Goal: Transaction & Acquisition: Purchase product/service

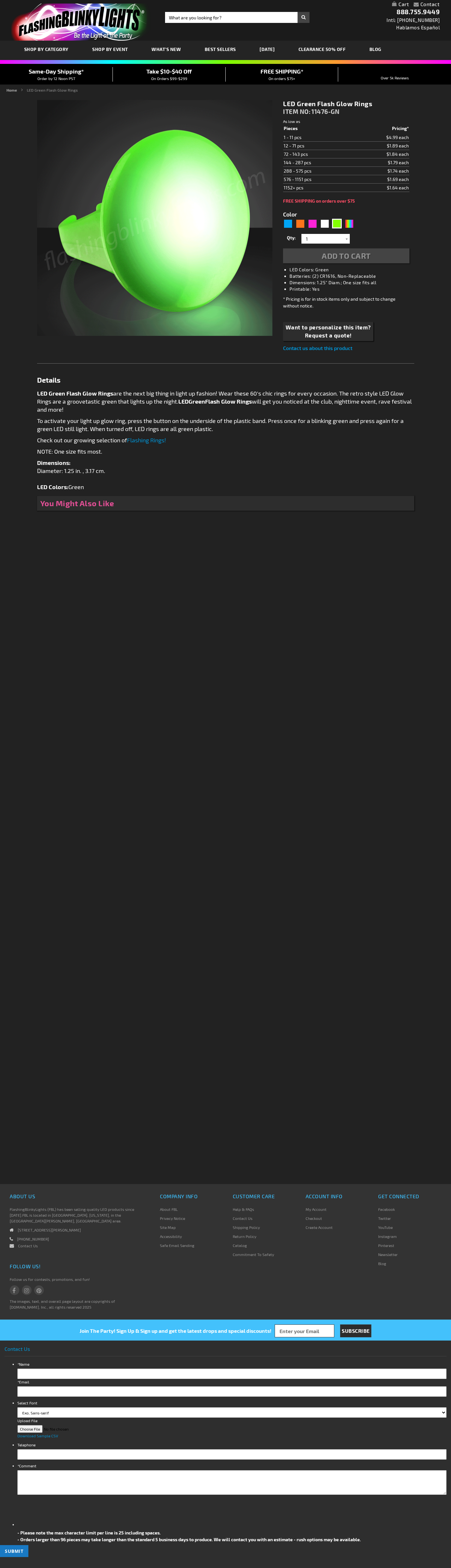
type input "5648"
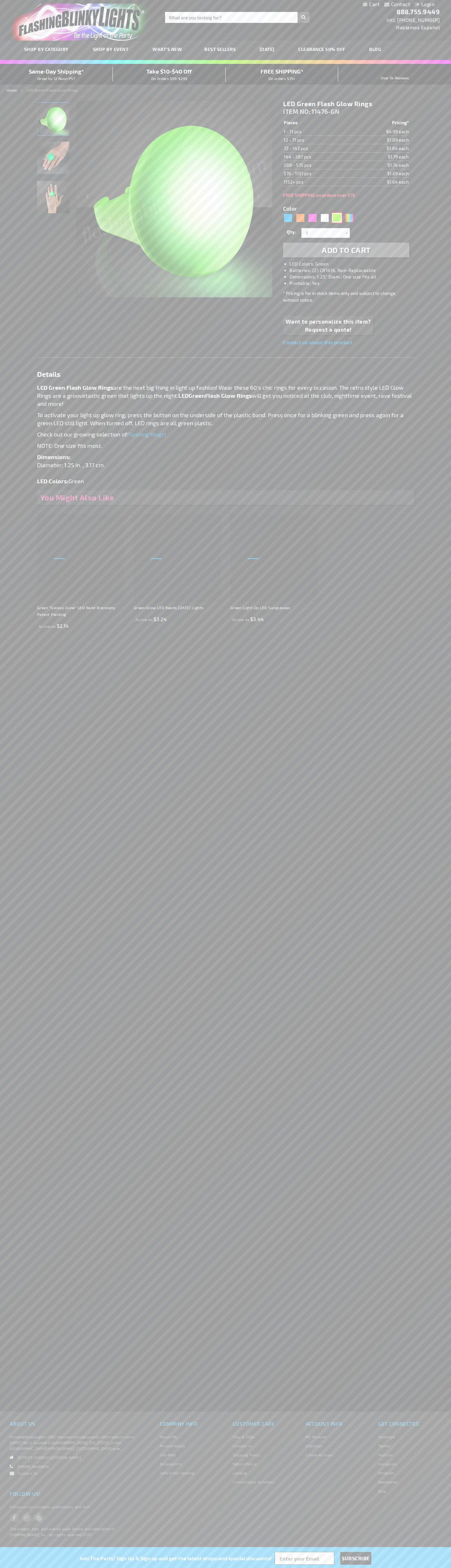
click at [337, 218] on div "Green" at bounding box center [336, 218] width 9 height 9
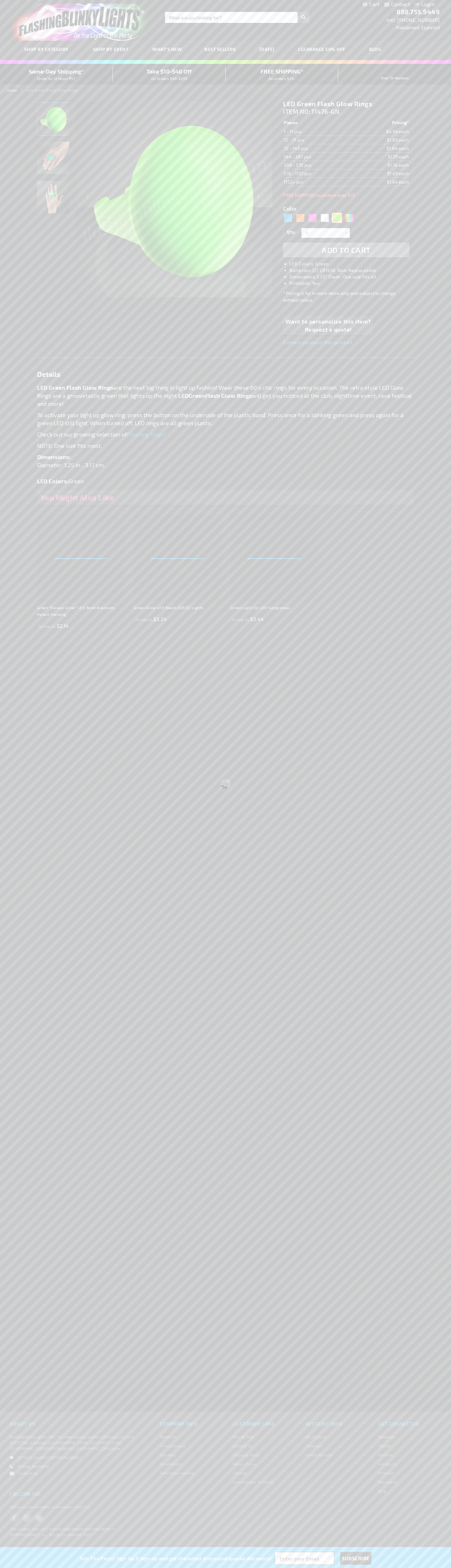
select select
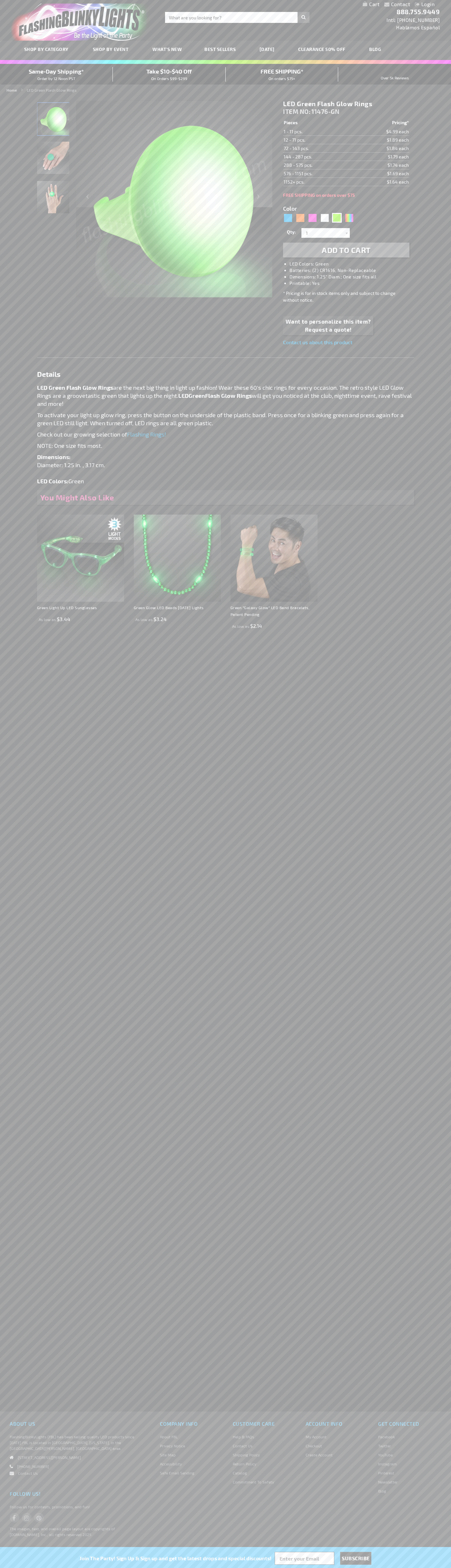
click at [347, 250] on span "Add to Cart" at bounding box center [347, 250] width 49 height 9
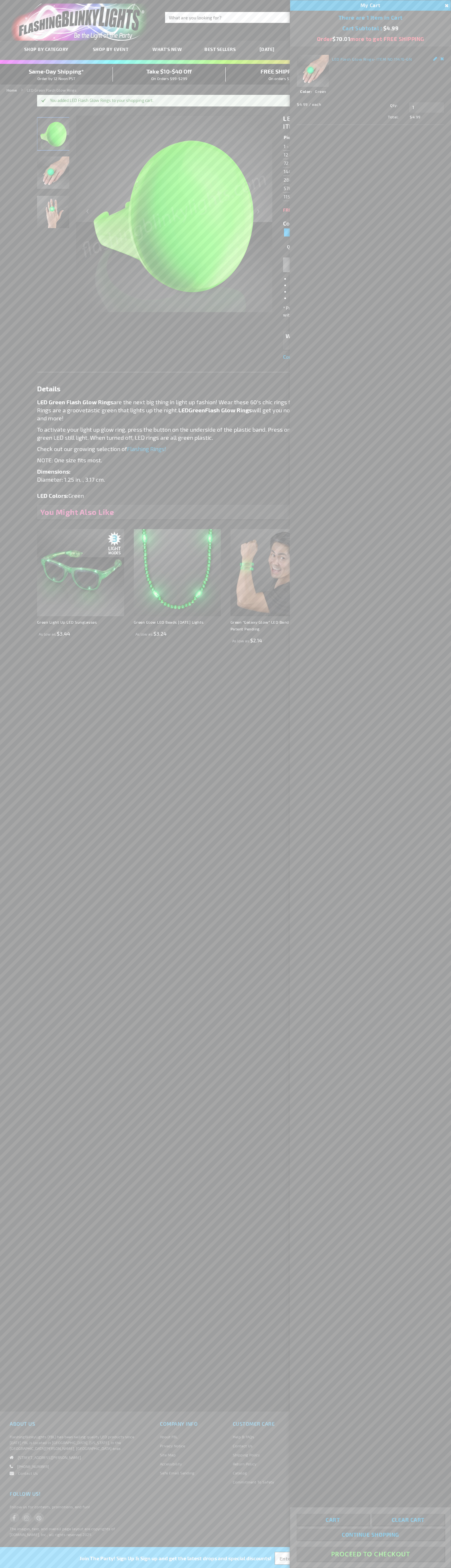
click at [370, 1554] on button "Proceed To Checkout" at bounding box center [370, 1554] width 148 height 14
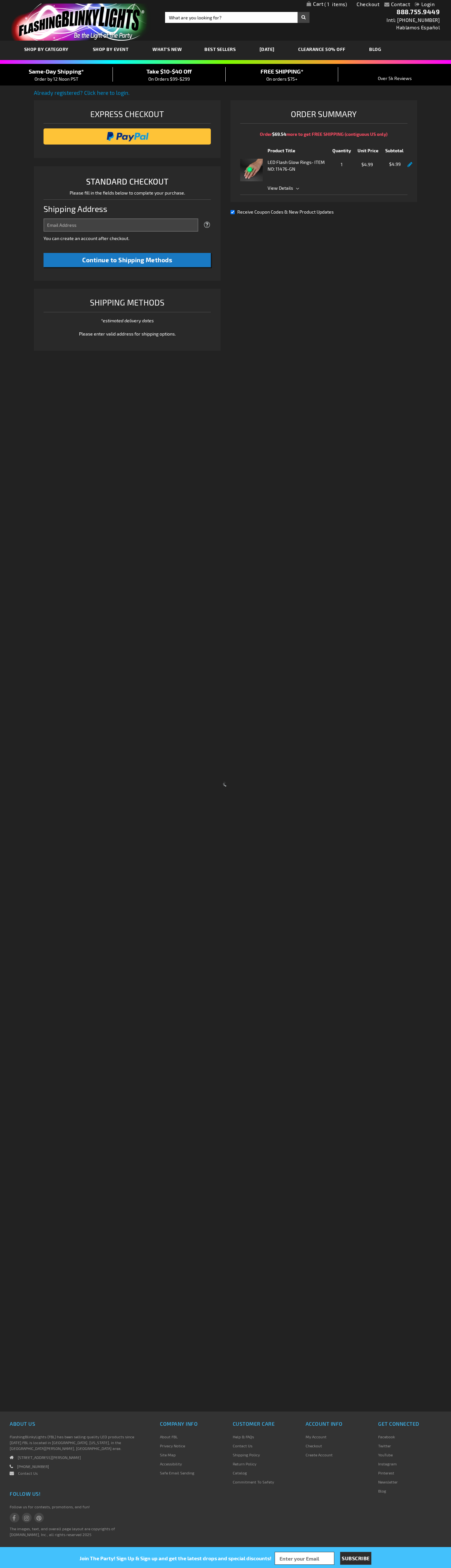
select select "US"
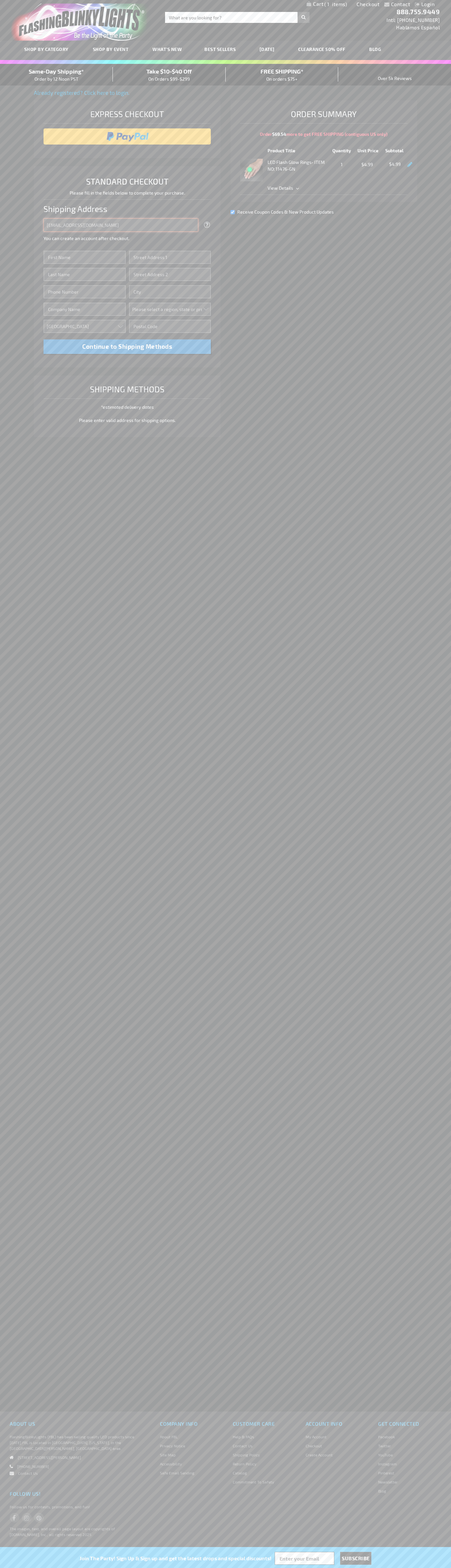
type input "johnsmith005@storebotmail.joonix.net"
type input "John"
type input "1600 Amphitheatre Parkway"
type input "First floor"
type input "mountain view"
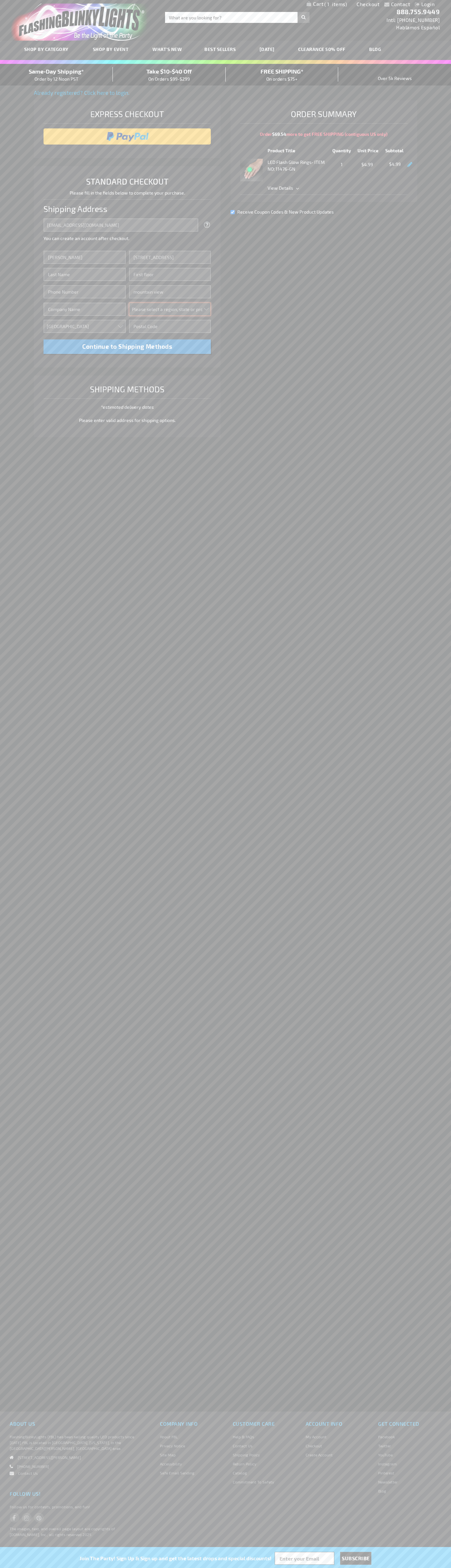
select select "12"
type input "94043"
type input "Smith"
type input "6502530000"
type input "John Smith"
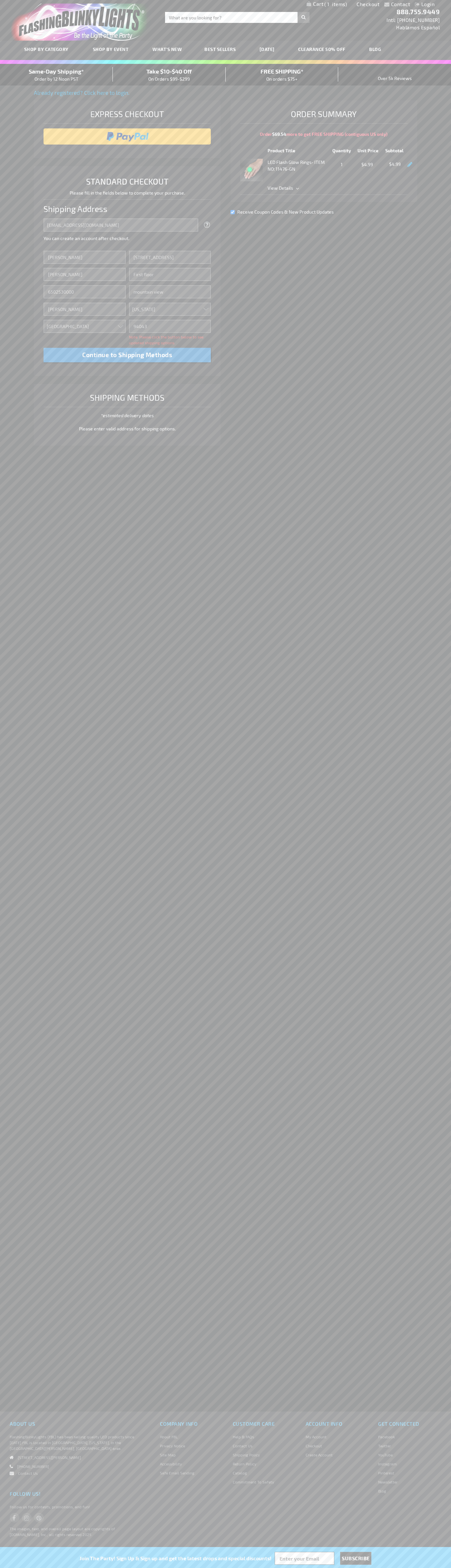
click at [56, 75] on div "Same-Day Shipping* Order by 12 Noon PST" at bounding box center [56, 75] width 113 height 15
click at [127, 137] on input "image" at bounding box center [127, 136] width 161 height 13
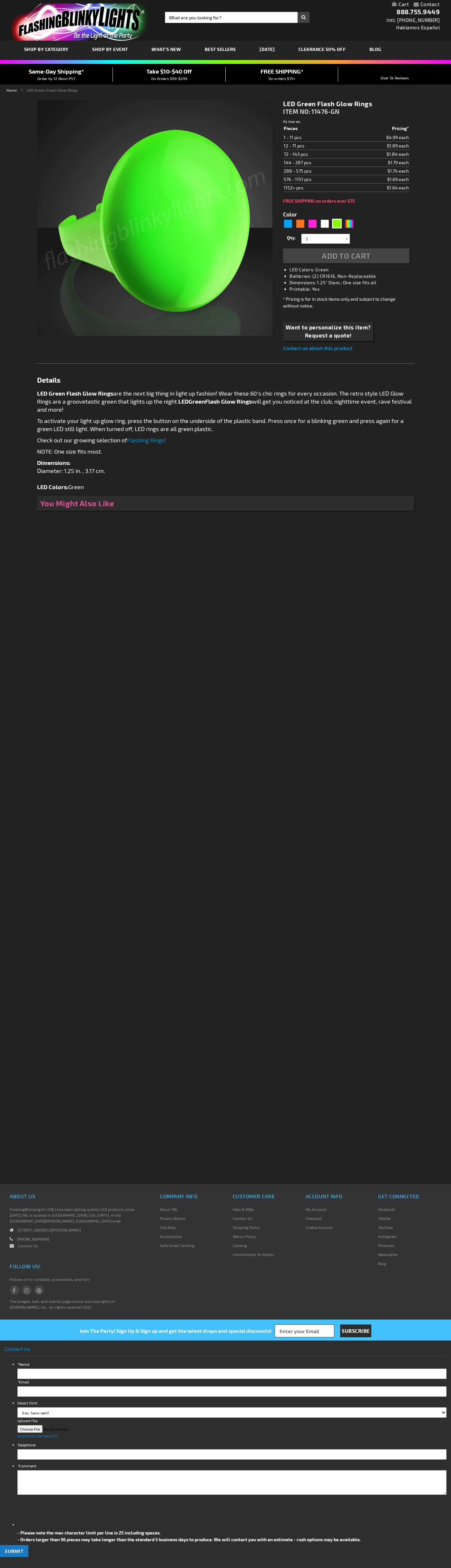
type input "5648"
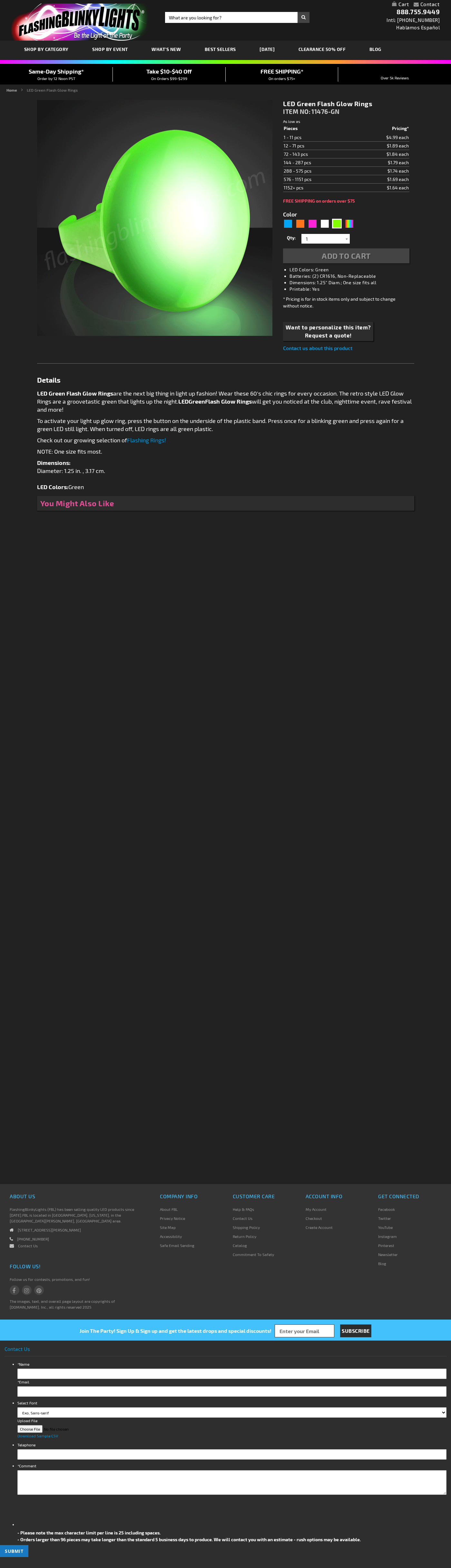
type input "5648"
